Goal: Task Accomplishment & Management: Manage account settings

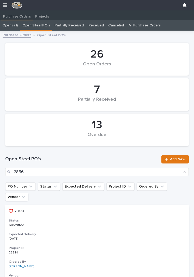
scroll to position [0, 2]
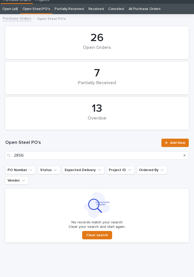
scroll to position [16, 0]
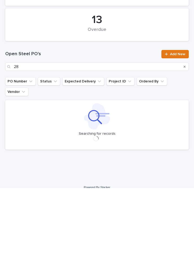
scroll to position [12, 0]
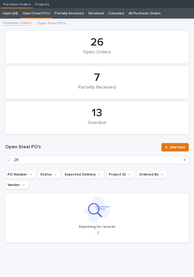
type input "2"
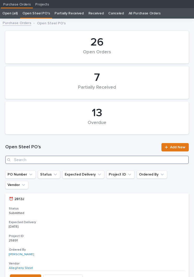
click at [86, 155] on input "Search" at bounding box center [97, 159] width 184 height 8
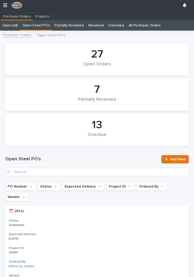
scroll to position [0, 2]
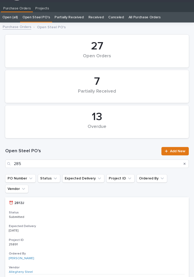
type input "2856"
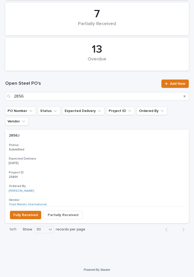
scroll to position [64, 0]
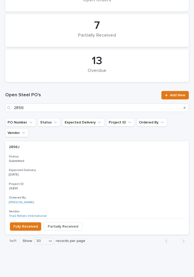
click at [107, 154] on div "2856J 2856J Status Submitted Expected Delivery [DATE] Project ID 25891 25891 Or…" at bounding box center [97, 179] width 184 height 77
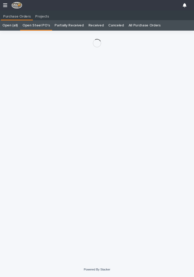
scroll to position [8, 0]
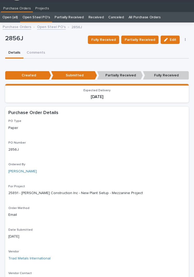
click at [146, 41] on span "Partially Received" at bounding box center [140, 40] width 31 height 6
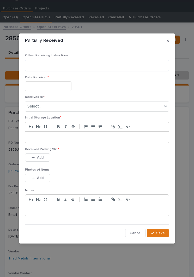
click at [57, 85] on input "text" at bounding box center [48, 86] width 47 height 10
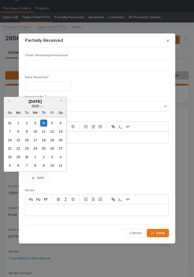
click at [44, 124] on div "4" at bounding box center [43, 122] width 7 height 7
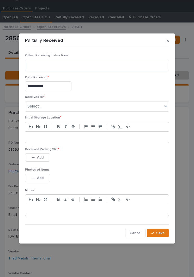
type input "**********"
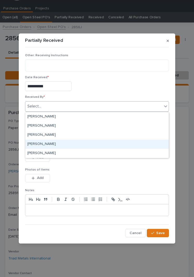
click at [58, 143] on div "[PERSON_NAME]" at bounding box center [97, 144] width 144 height 9
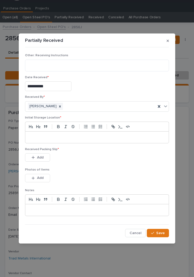
click at [95, 139] on p at bounding box center [97, 137] width 136 height 5
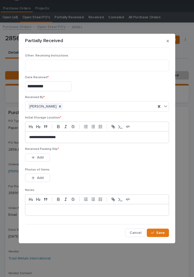
click at [96, 166] on div "Received Packing Slip * This file cannot be opened Download File Add" at bounding box center [97, 157] width 144 height 20
click at [43, 158] on span "Add" at bounding box center [40, 157] width 7 height 5
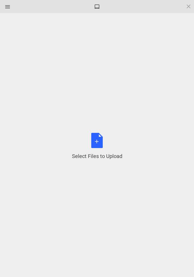
click at [101, 144] on div "Select Files to Upload or Drag and Drop, Copy and Paste Files" at bounding box center [97, 146] width 50 height 27
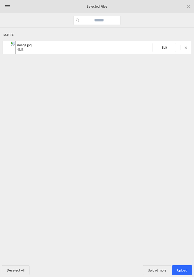
click at [161, 50] on span "Edit" at bounding box center [165, 47] width 24 height 9
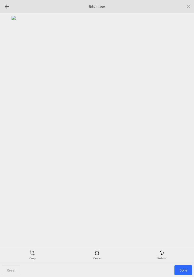
click at [165, 252] on div "Rotate" at bounding box center [162, 255] width 62 height 10
click at [183, 136] on div at bounding box center [182, 138] width 13 height 13
click at [182, 136] on div at bounding box center [182, 138] width 13 height 13
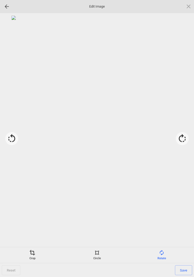
click at [185, 272] on span "Save" at bounding box center [183, 270] width 17 height 10
click at [188, 270] on span "Done" at bounding box center [184, 270] width 18 height 10
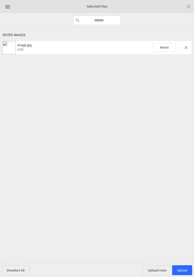
click at [183, 269] on span "Upload 1" at bounding box center [182, 270] width 10 height 4
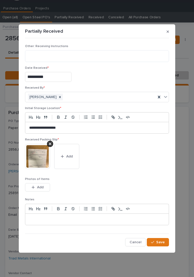
click at [165, 244] on span "Save" at bounding box center [161, 242] width 9 height 5
